Goal: Transaction & Acquisition: Purchase product/service

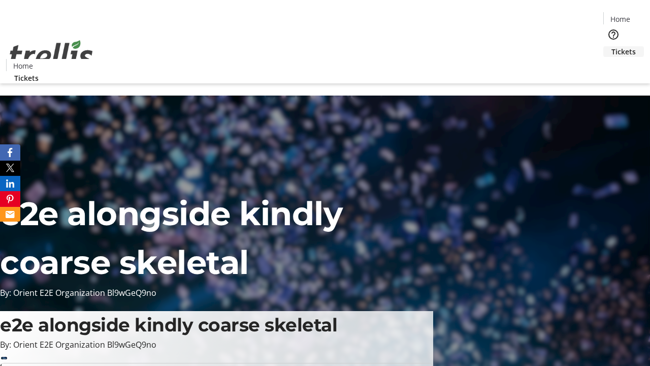
click at [611, 46] on span "Tickets" at bounding box center [623, 51] width 24 height 11
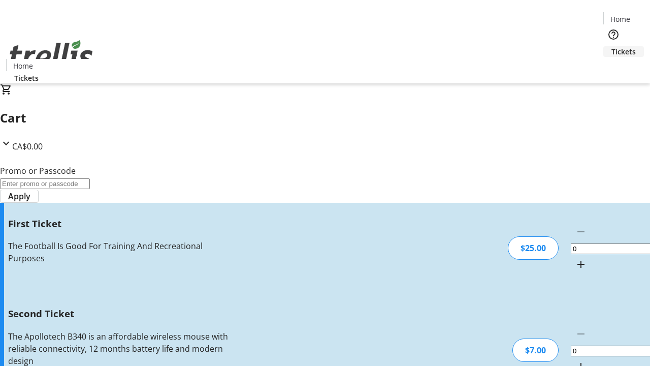
click at [575, 258] on mat-icon "Increment by one" at bounding box center [581, 264] width 12 height 12
type input "1"
click at [575, 360] on mat-icon "Increment by one" at bounding box center [581, 366] width 12 height 12
type input "2"
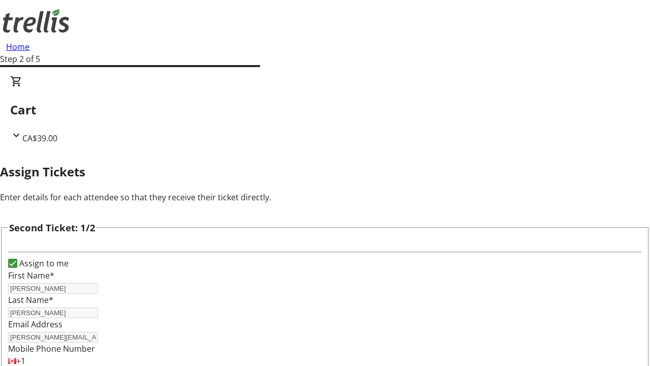
type input "[PERSON_NAME]"
type input "[PERSON_NAME][EMAIL_ADDRESS][DOMAIN_NAME]"
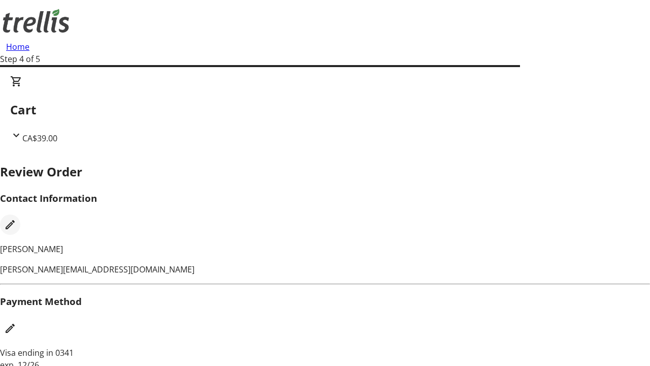
click at [16, 218] on mat-icon "Edit Contact Information" at bounding box center [10, 224] width 12 height 12
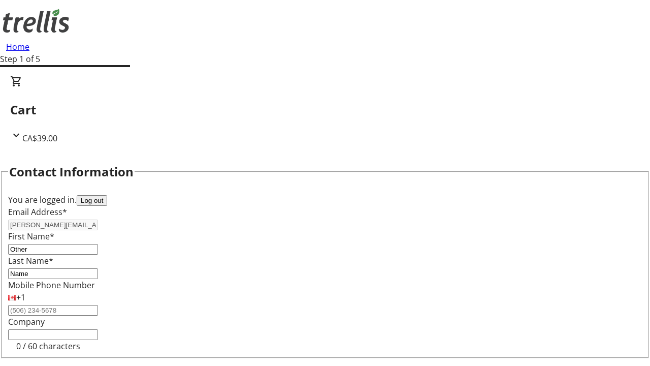
type input "Name"
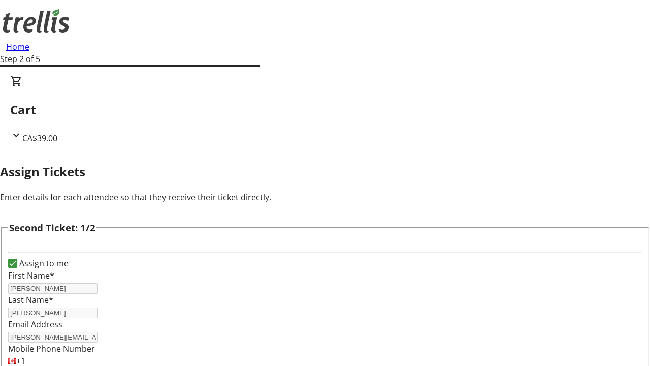
type input "New"
type input "Name"
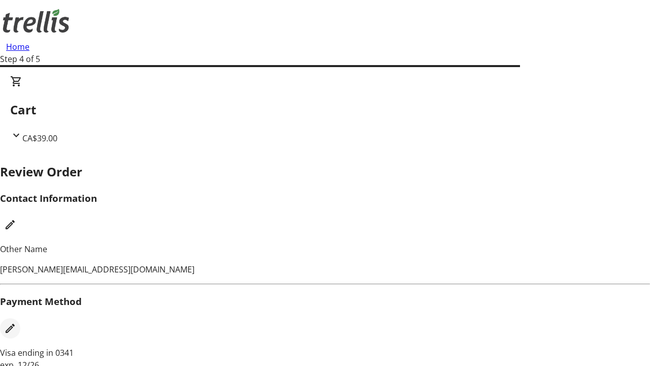
click at [16, 322] on mat-icon "Edit Payment Method" at bounding box center [10, 328] width 12 height 12
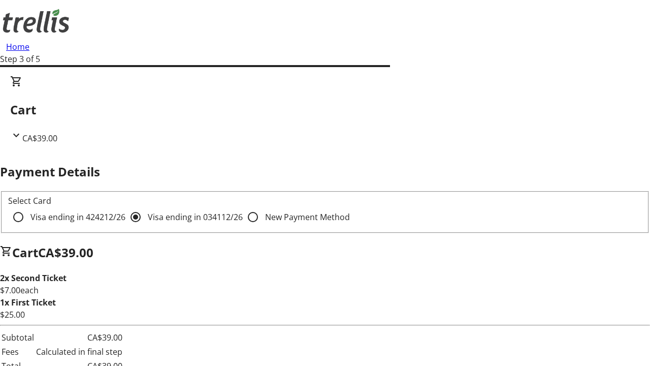
click at [28, 207] on input "Visa ending in 4242 12/26" at bounding box center [18, 217] width 20 height 20
radio input "true"
